Goal: Transaction & Acquisition: Purchase product/service

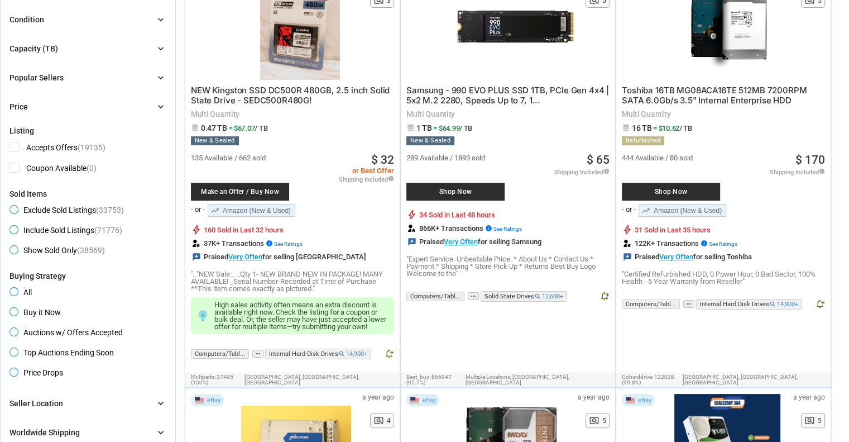
scroll to position [152, 0]
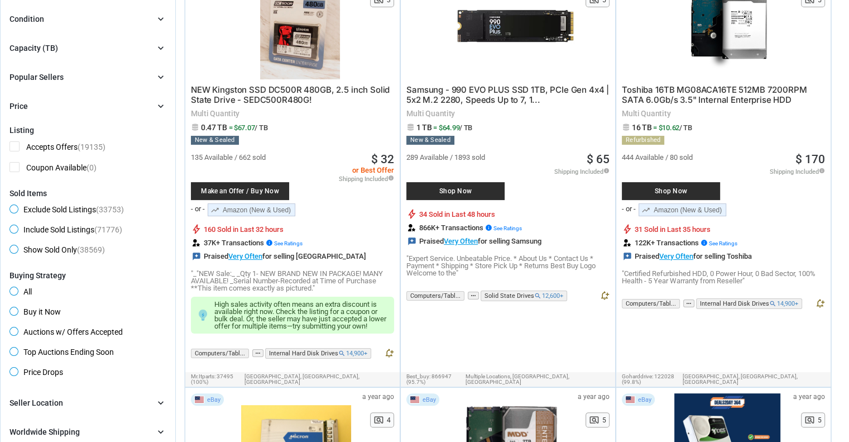
click at [14, 312] on span "Buy it Now" at bounding box center [34, 312] width 51 height 13
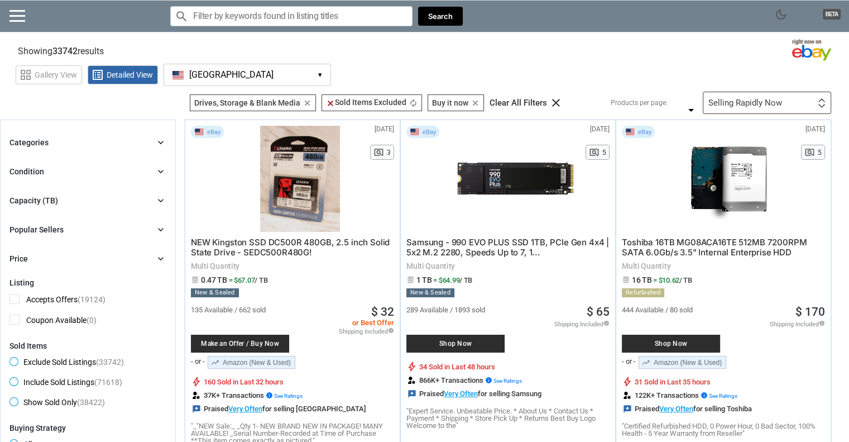
click at [129, 137] on div "Categories chevron_right" at bounding box center [87, 142] width 157 height 13
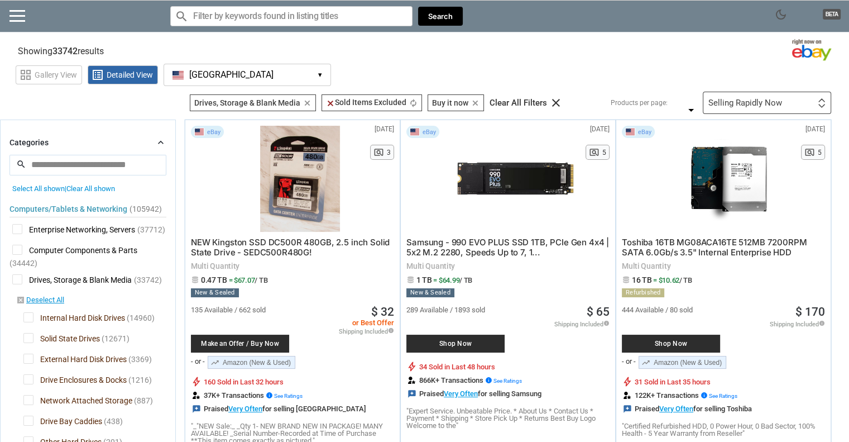
click at [29, 337] on span "Solid State Drives" at bounding box center [61, 340] width 76 height 14
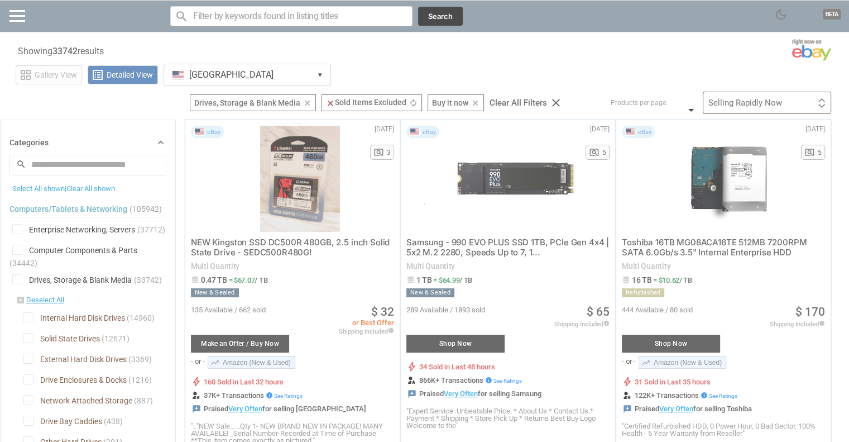
click at [29, 358] on div at bounding box center [424, 221] width 849 height 442
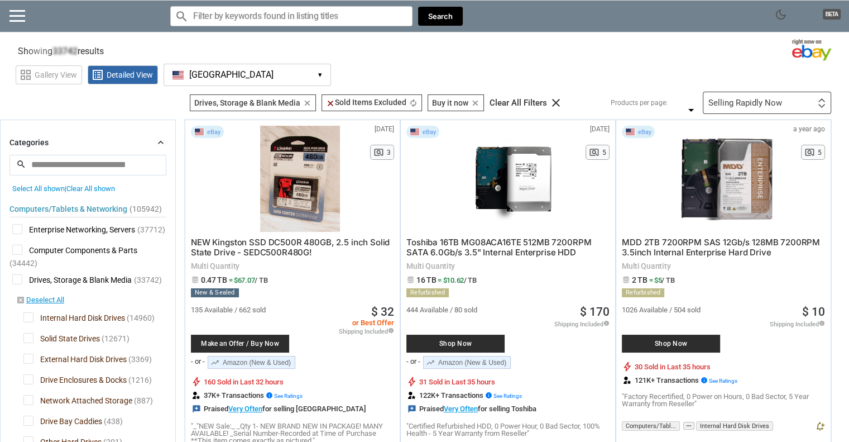
click at [26, 379] on span "Drive Enclosures & Docks" at bounding box center [74, 381] width 103 height 14
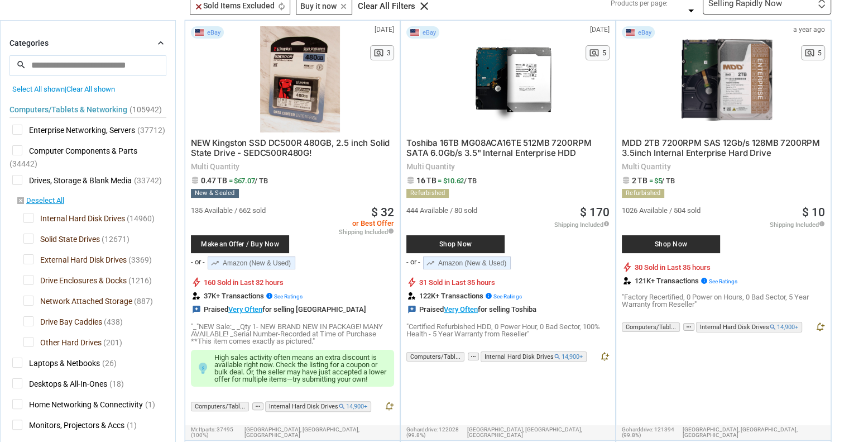
scroll to position [141, 0]
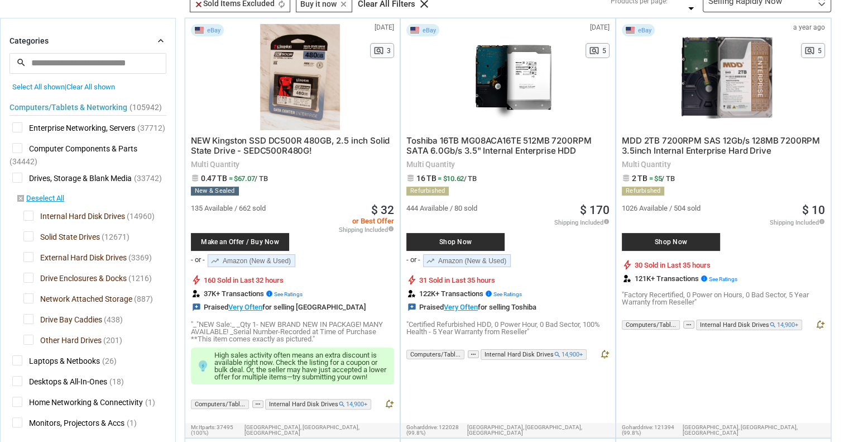
click at [32, 318] on span "Drive Bay Caddies" at bounding box center [62, 321] width 79 height 14
click at [29, 336] on span "Other Hard Drives" at bounding box center [62, 341] width 78 height 14
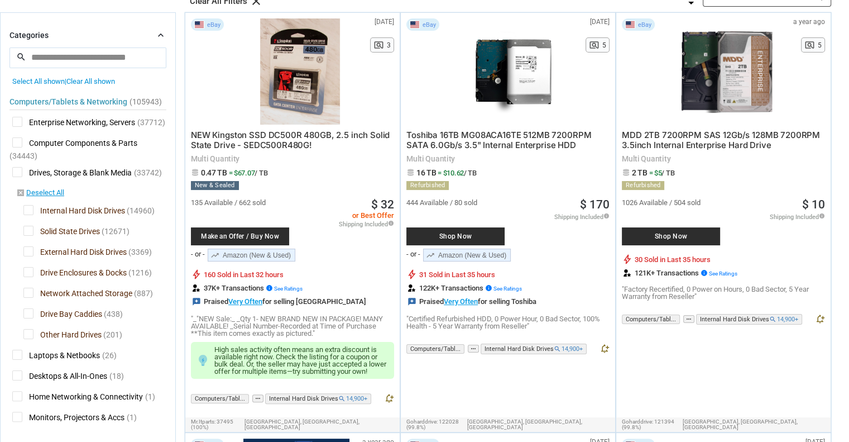
click at [31, 252] on span "External Hard Disk Drives" at bounding box center [74, 253] width 103 height 14
click at [29, 275] on span "Drive Enclosures & Docks" at bounding box center [74, 274] width 103 height 14
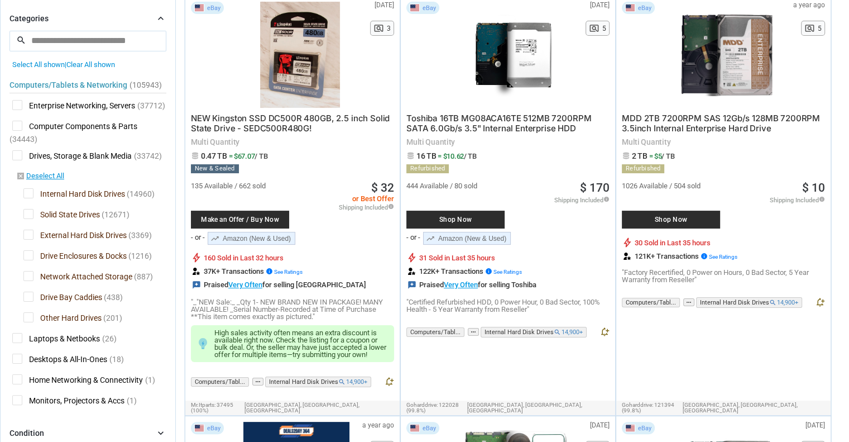
click at [30, 253] on span "Drive Enclosures & Docks" at bounding box center [74, 257] width 103 height 14
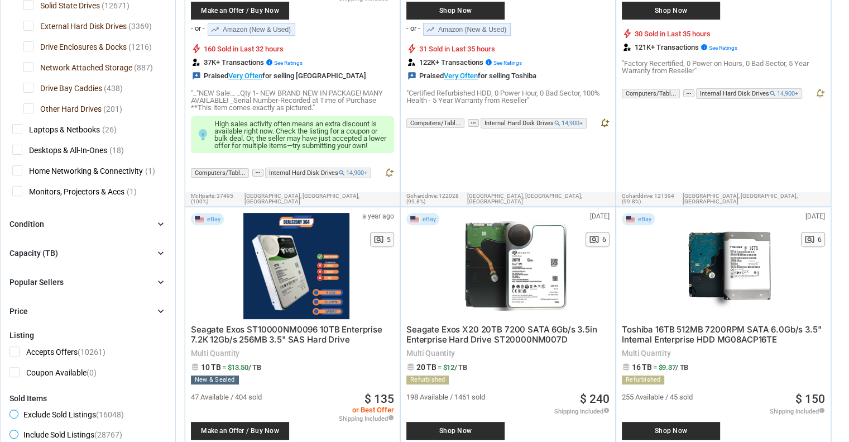
scroll to position [349, 0]
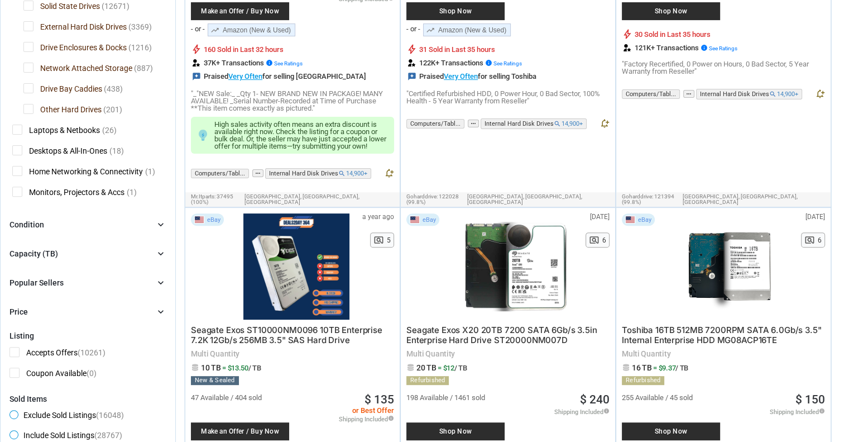
click at [159, 253] on icon "chevron_right" at bounding box center [160, 253] width 11 height 11
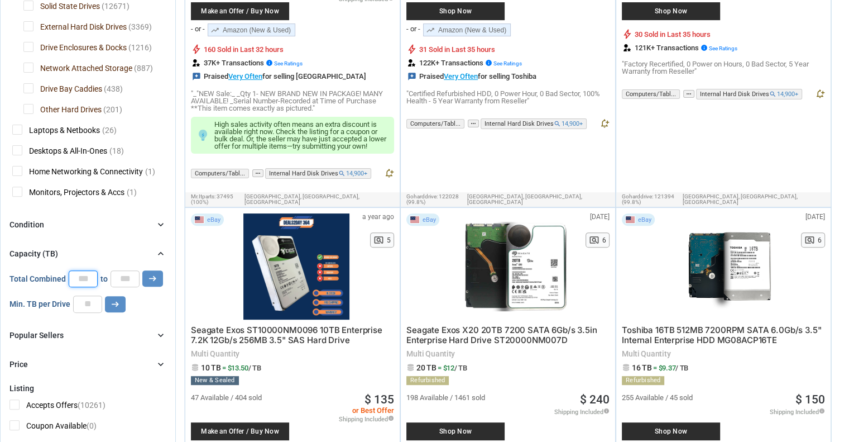
drag, startPoint x: 78, startPoint y: 278, endPoint x: 111, endPoint y: 277, distance: 32.4
click at [111, 277] on div "Total Combined * to * arrow_right_alt" at bounding box center [86, 278] width 154 height 17
type input "**"
click at [149, 280] on icon "arrow_right_alt" at bounding box center [152, 278] width 11 height 11
type input "*****"
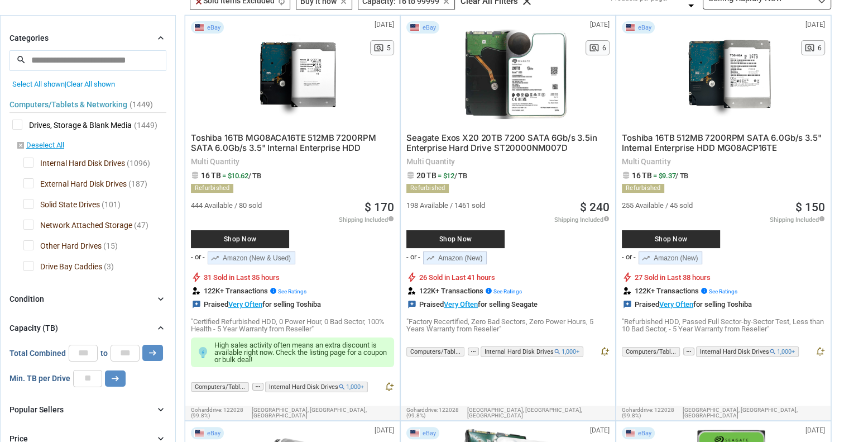
scroll to position [122, 0]
